Goal: Navigation & Orientation: Understand site structure

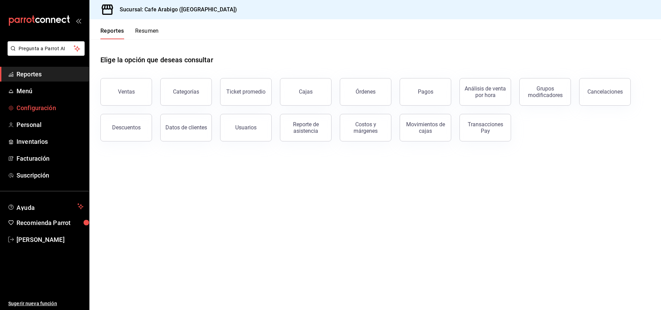
click at [40, 109] on span "Configuración" at bounding box center [50, 107] width 67 height 9
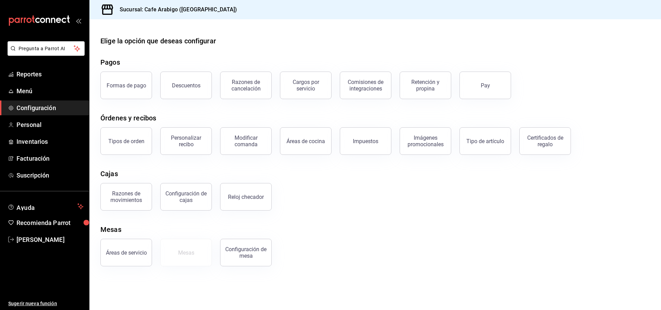
click at [549, 230] on div "Mesas" at bounding box center [375, 229] width 550 height 10
click at [34, 130] on link "Personal" at bounding box center [44, 124] width 89 height 15
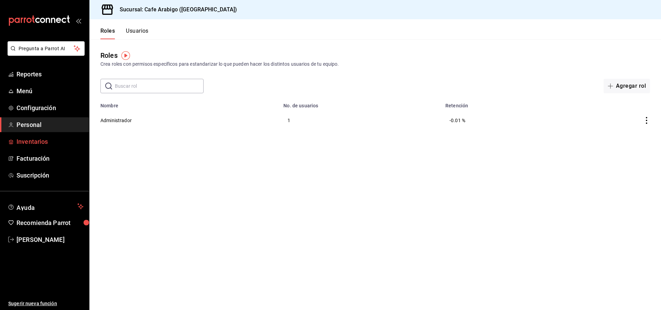
click at [50, 142] on span "Inventarios" at bounding box center [50, 141] width 67 height 9
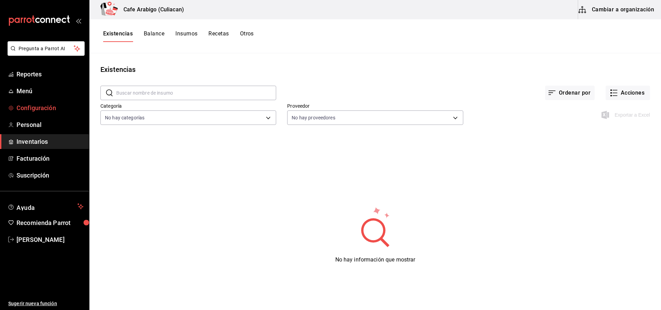
click at [48, 113] on link "Configuración" at bounding box center [44, 107] width 89 height 15
